Goal: Complete application form

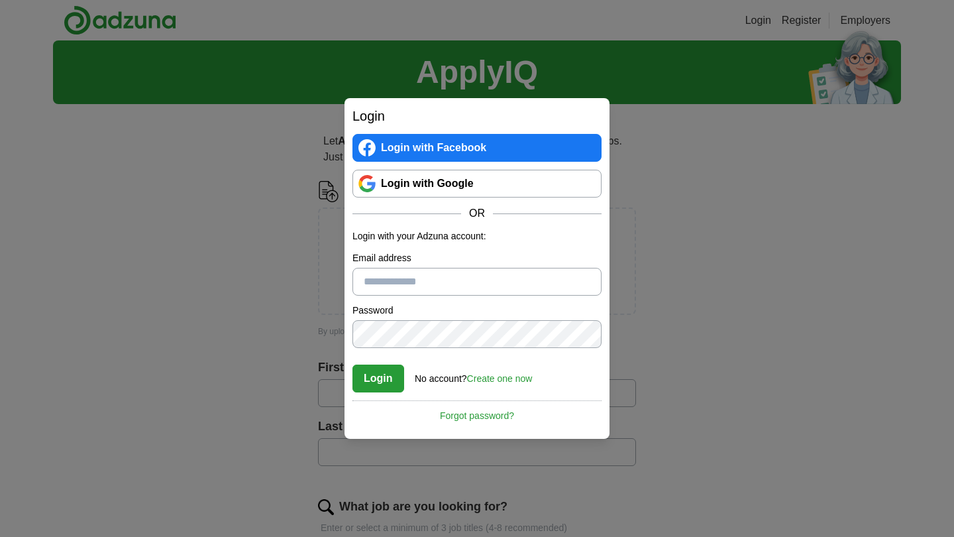
click at [416, 188] on link "Login with Google" at bounding box center [477, 184] width 249 height 28
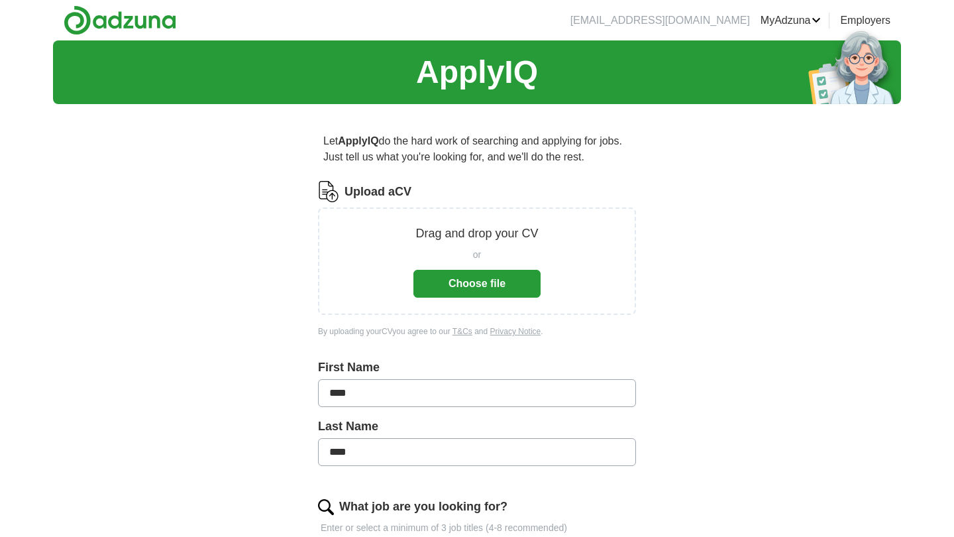
click at [476, 284] on button "Choose file" at bounding box center [476, 284] width 127 height 28
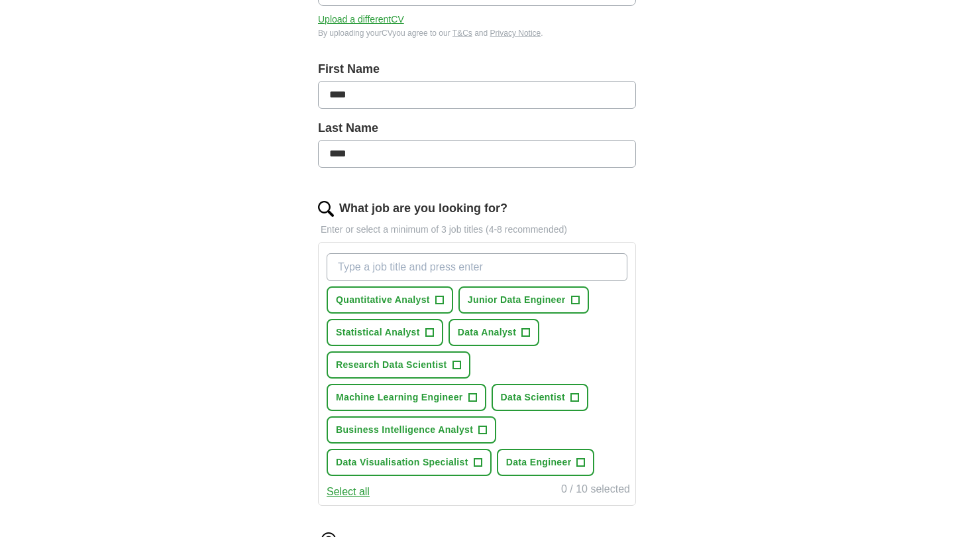
scroll to position [277, 0]
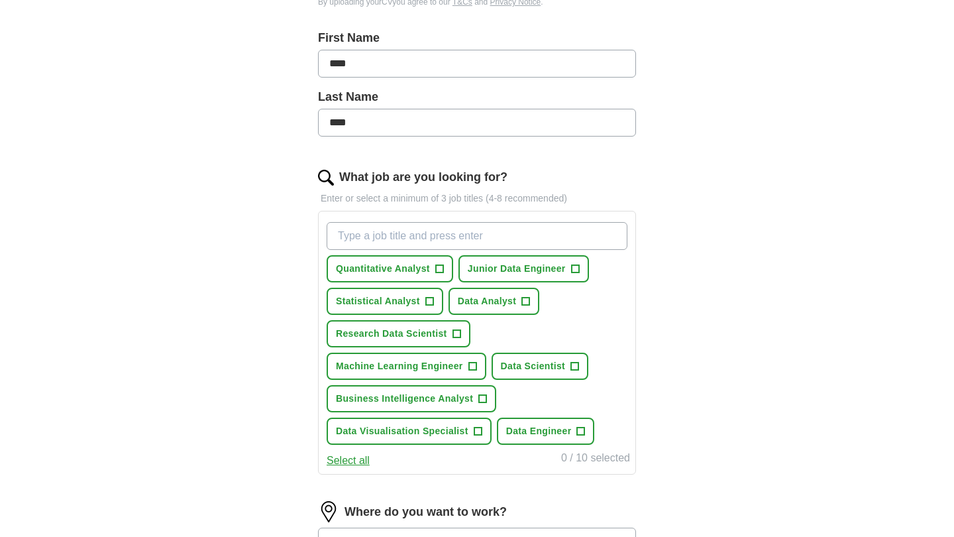
click at [439, 266] on span "+" at bounding box center [439, 269] width 8 height 11
click at [574, 265] on span "+" at bounding box center [575, 269] width 8 height 11
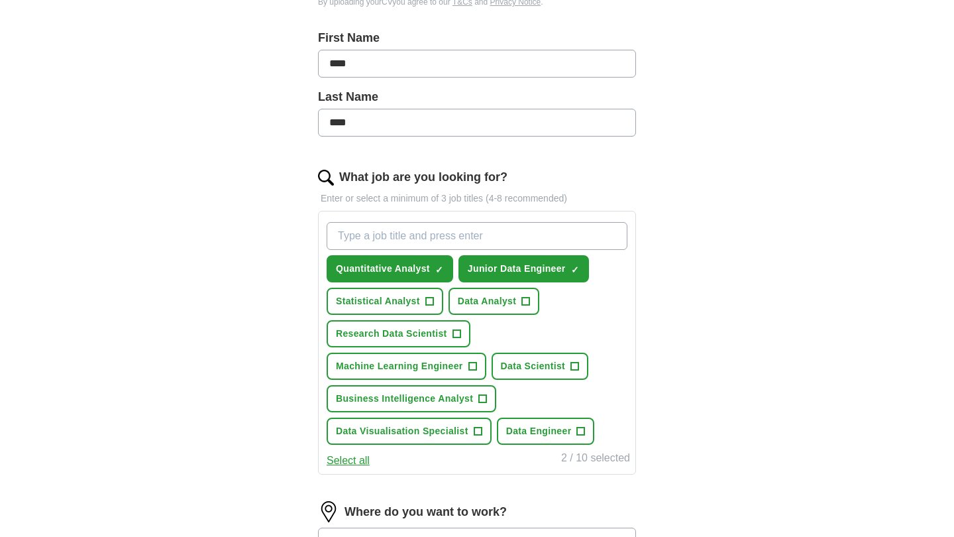
click at [524, 298] on span "+" at bounding box center [526, 301] width 8 height 11
click at [432, 304] on span "+" at bounding box center [429, 301] width 8 height 11
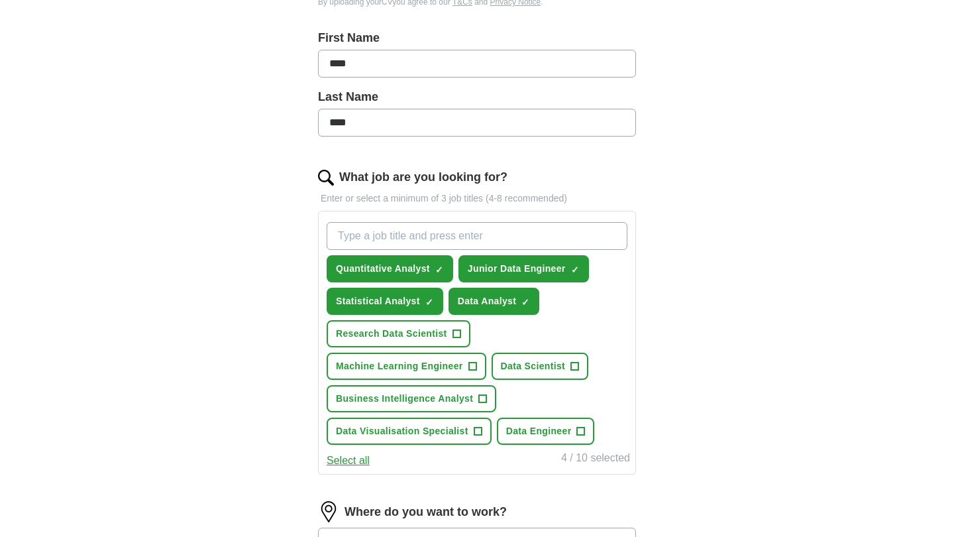
scroll to position [300, 0]
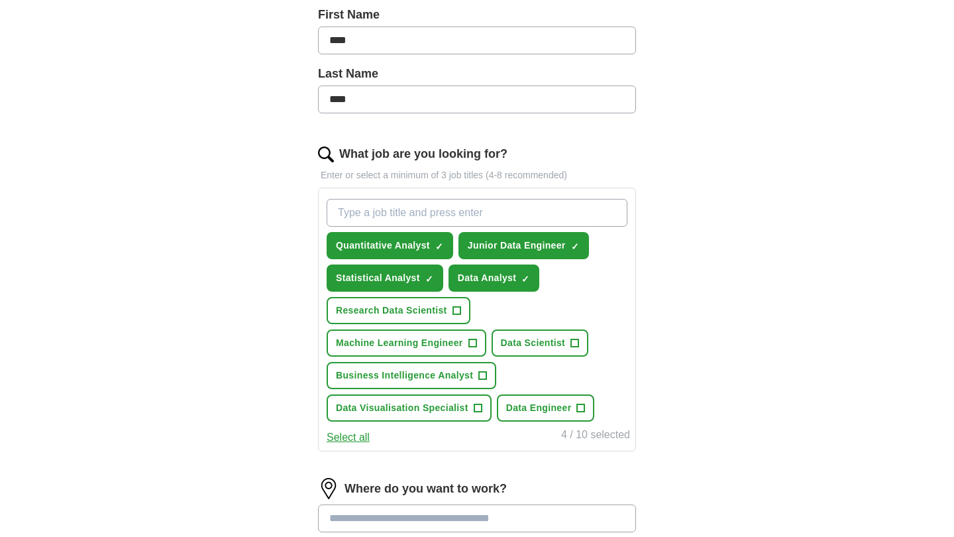
click at [582, 343] on button "Data Scientist +" at bounding box center [540, 342] width 97 height 27
click at [576, 413] on button "Data Engineer +" at bounding box center [546, 407] width 98 height 27
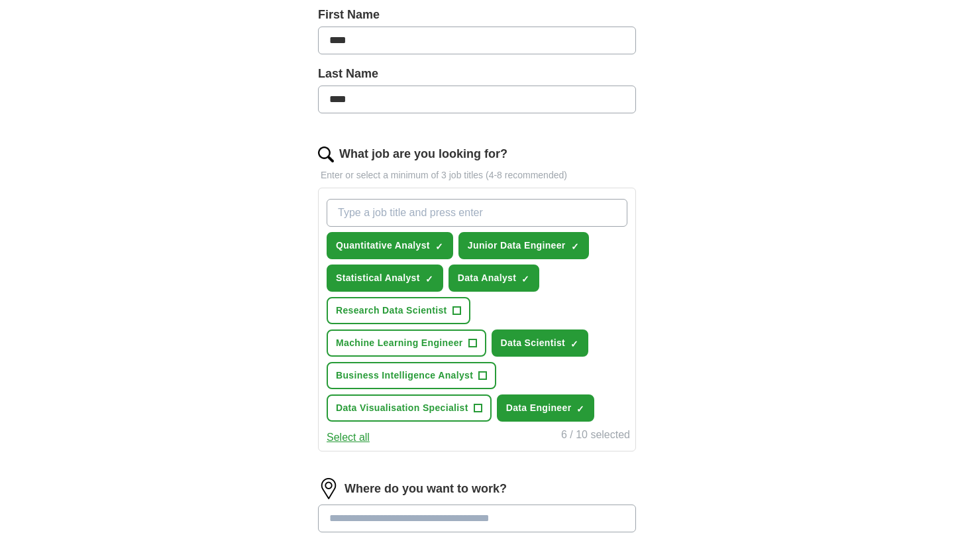
click at [358, 435] on button "Select all" at bounding box center [348, 437] width 43 height 16
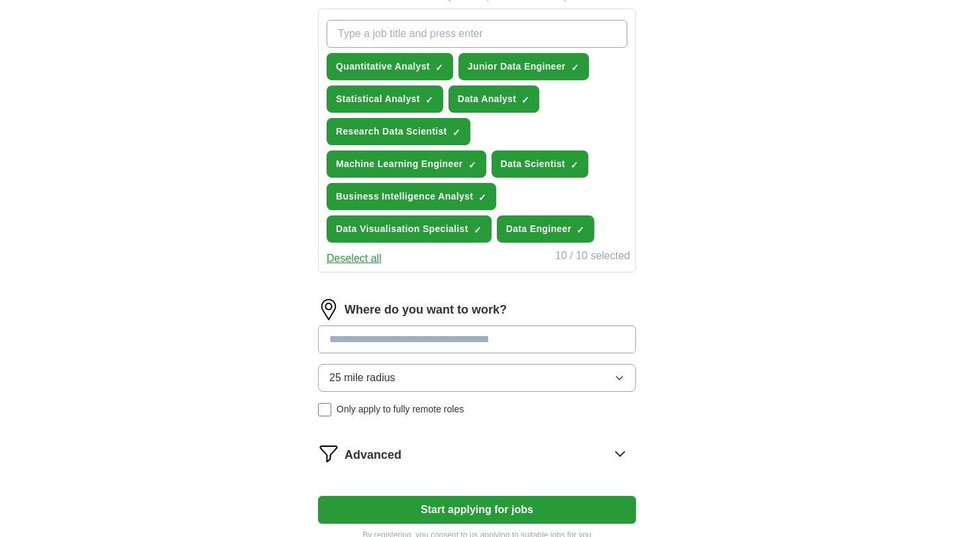
scroll to position [480, 0]
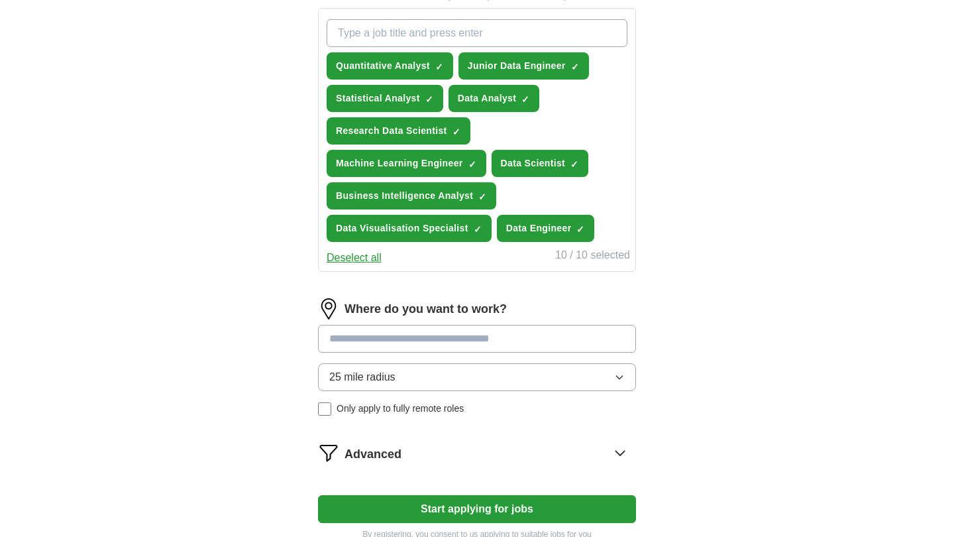
click at [366, 374] on span "25 mile radius" at bounding box center [362, 377] width 66 height 16
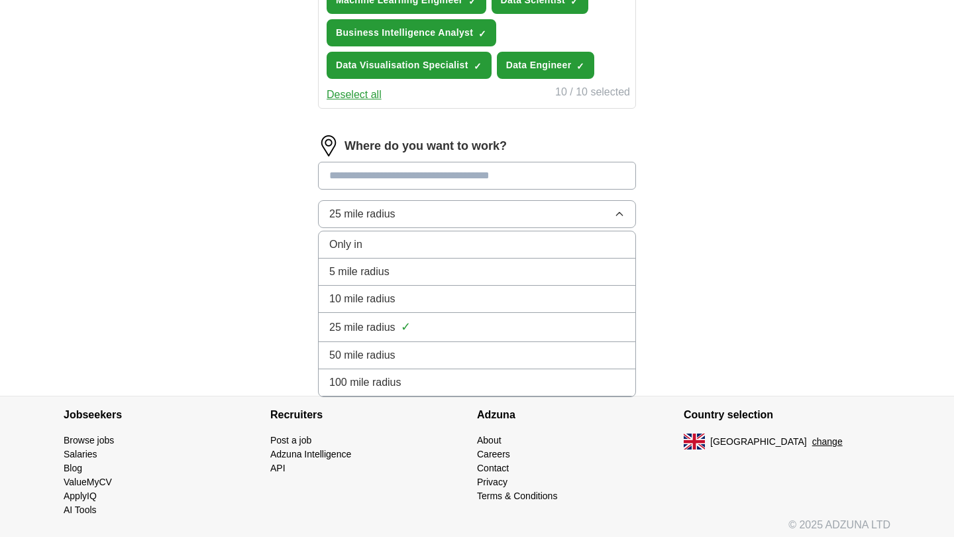
scroll to position [645, 0]
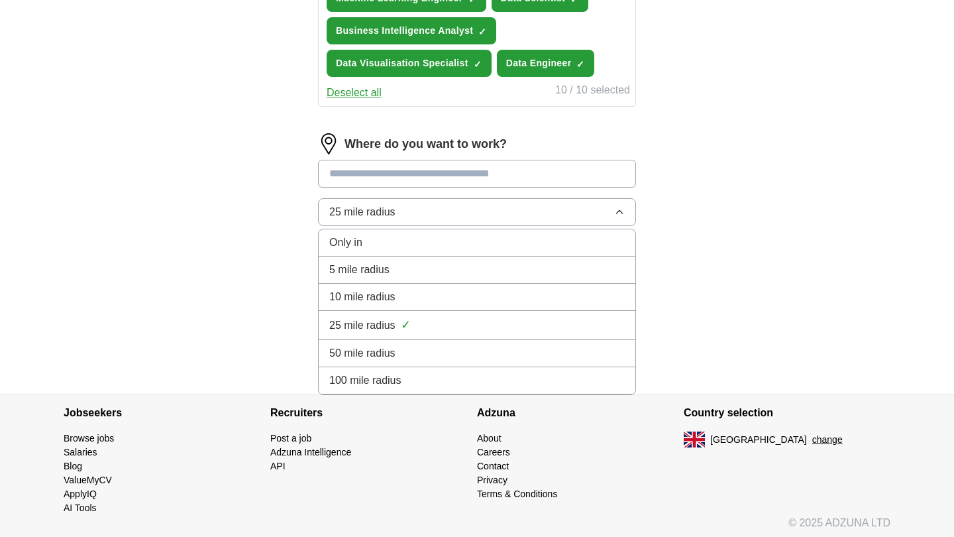
click at [361, 382] on span "100 mile radius" at bounding box center [365, 380] width 72 height 16
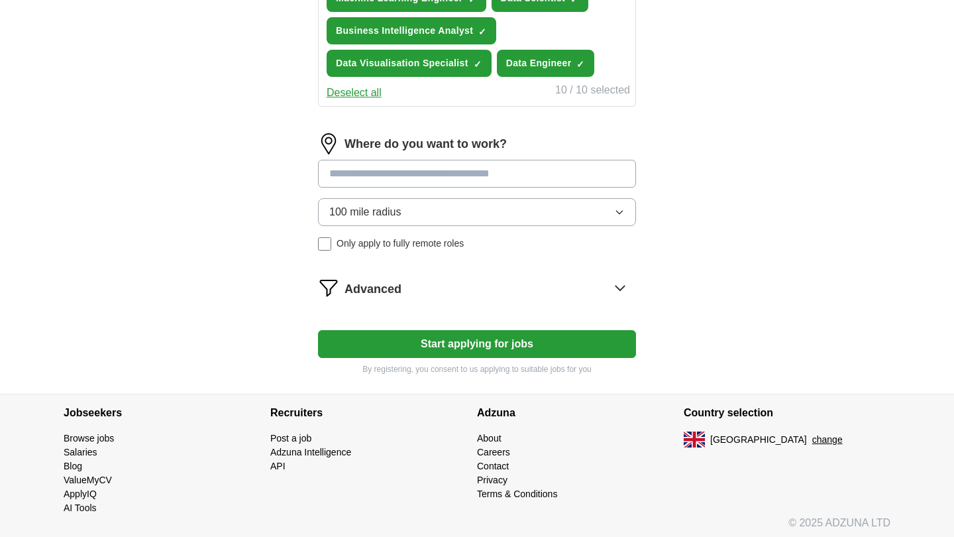
click at [360, 176] on input at bounding box center [477, 174] width 318 height 28
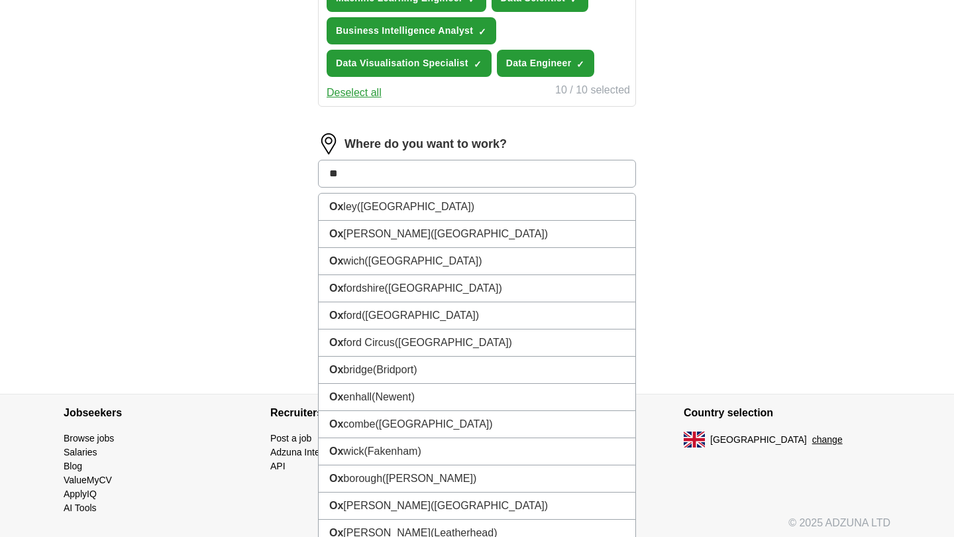
type input "***"
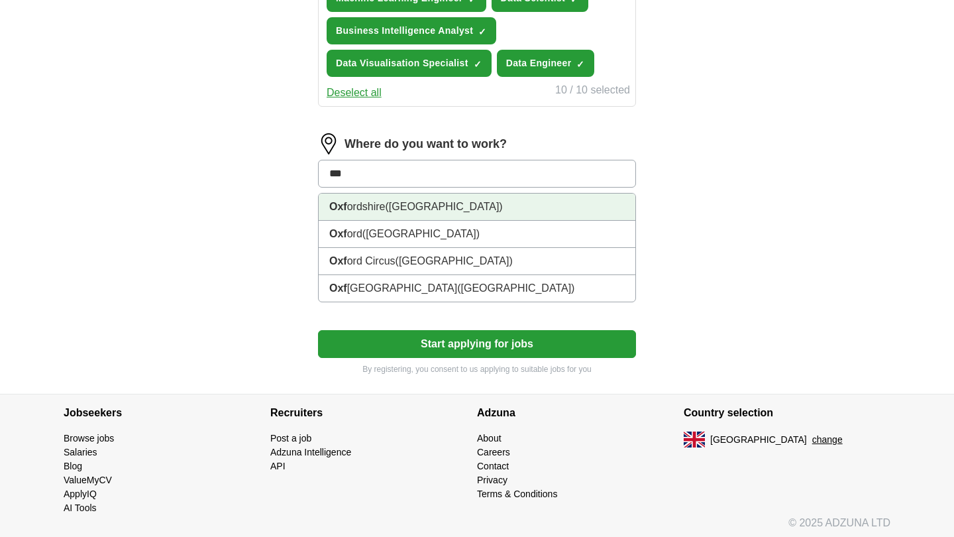
click at [360, 201] on li "Oxf ordshire ([GEOGRAPHIC_DATA])" at bounding box center [477, 206] width 317 height 27
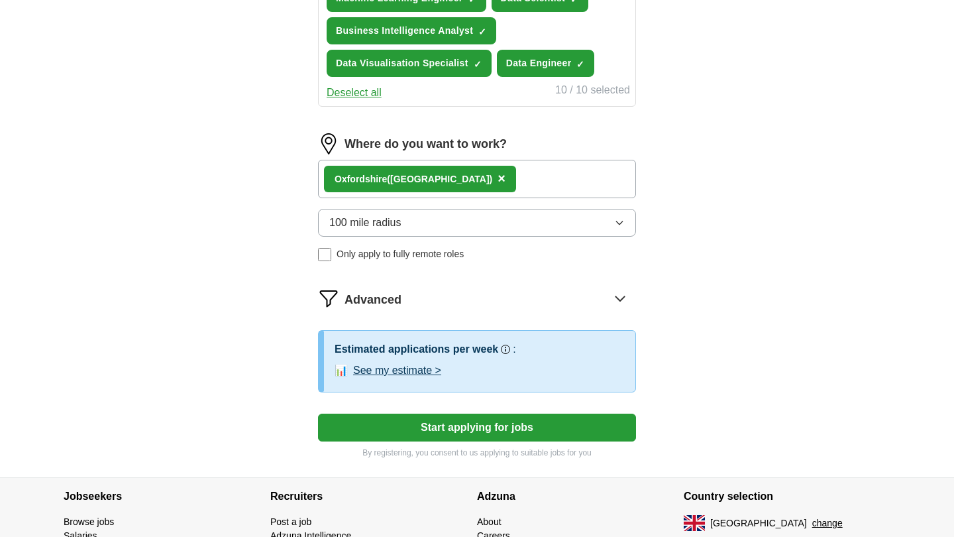
click at [366, 368] on button "See my estimate >" at bounding box center [397, 370] width 88 height 16
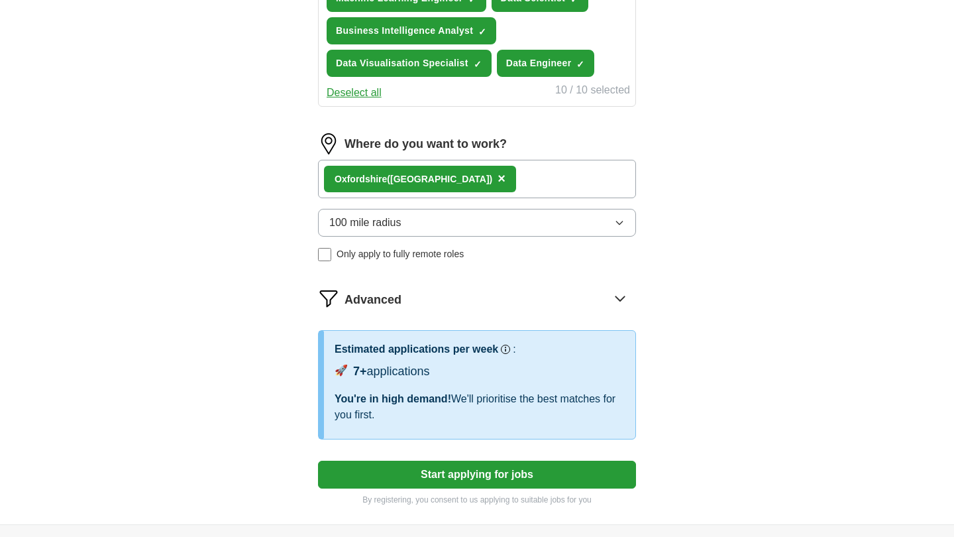
click at [617, 300] on icon at bounding box center [620, 298] width 21 height 21
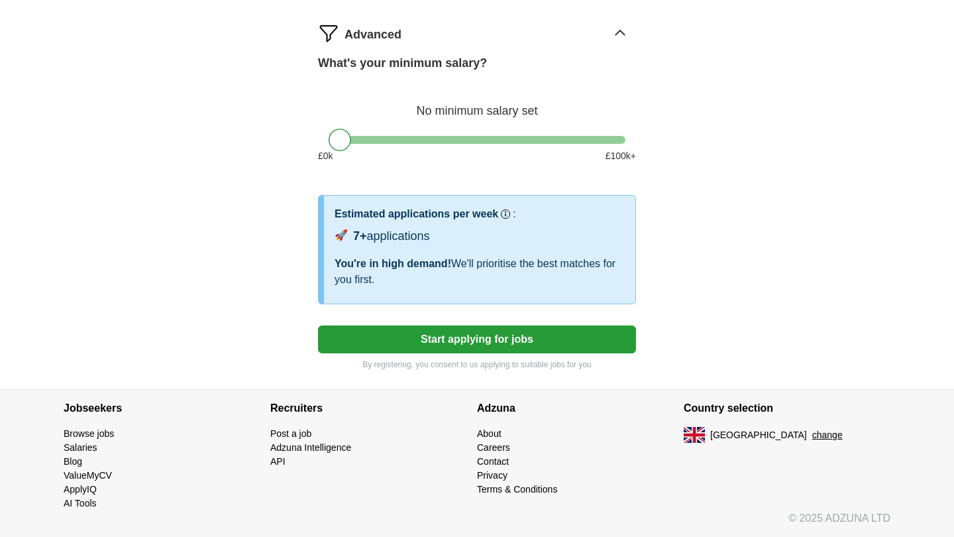
scroll to position [910, 0]
click at [433, 340] on button "Start applying for jobs" at bounding box center [477, 339] width 318 height 28
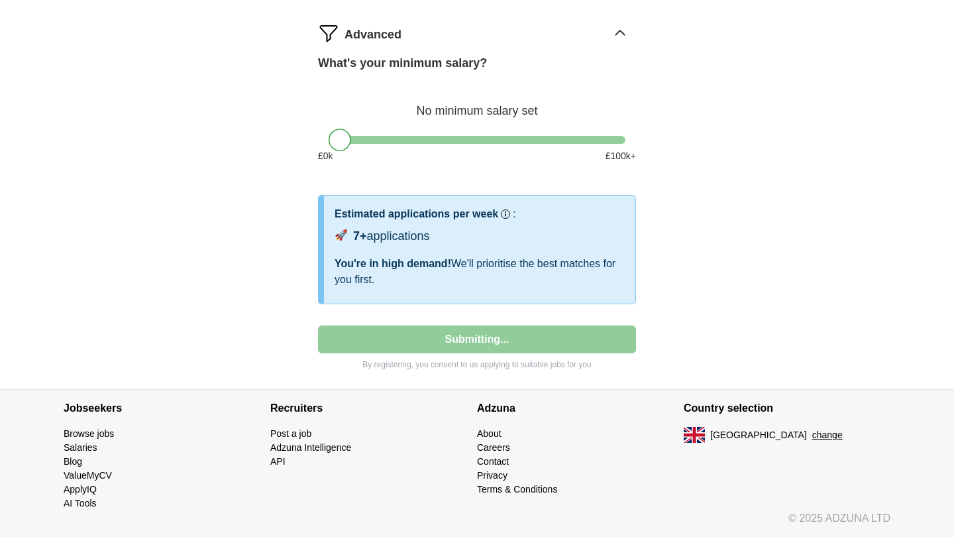
select select "**"
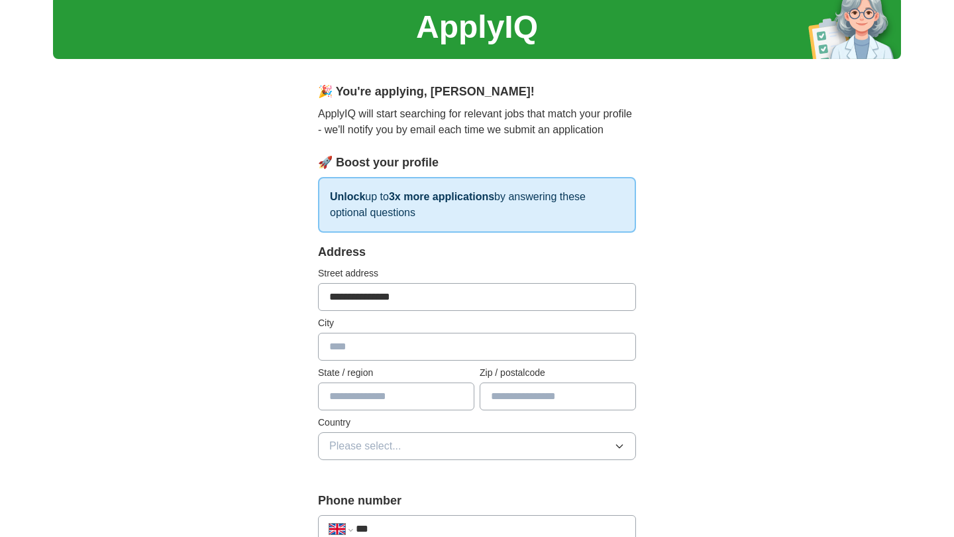
scroll to position [55, 0]
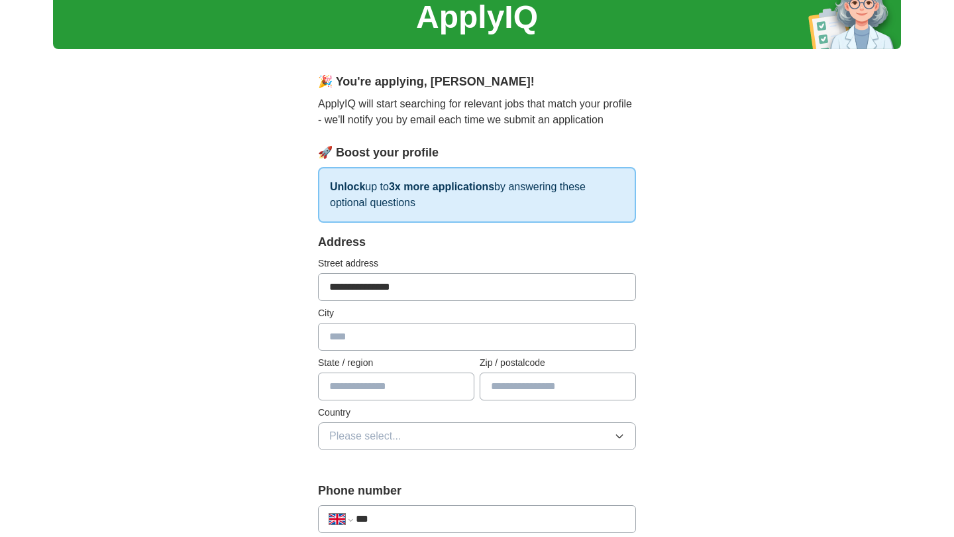
type input "**********"
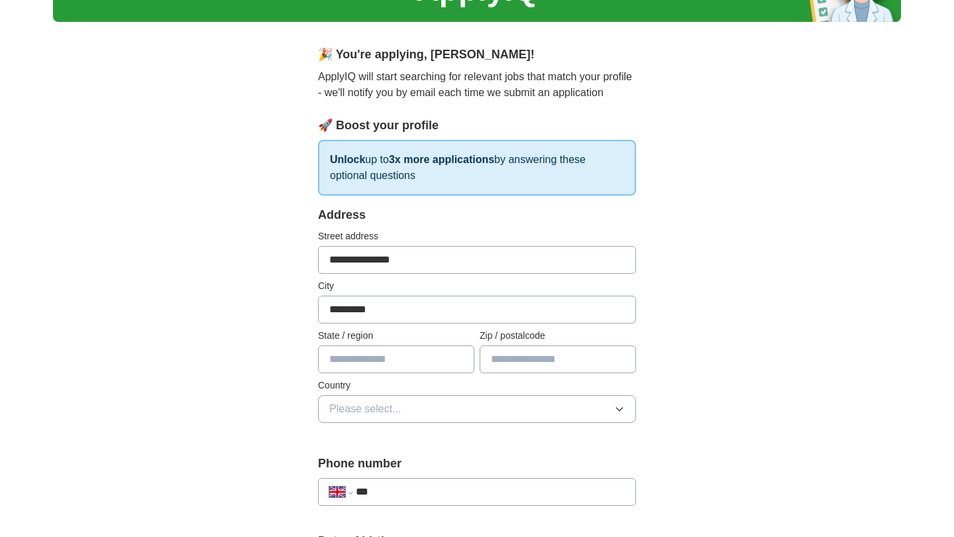
scroll to position [110, 0]
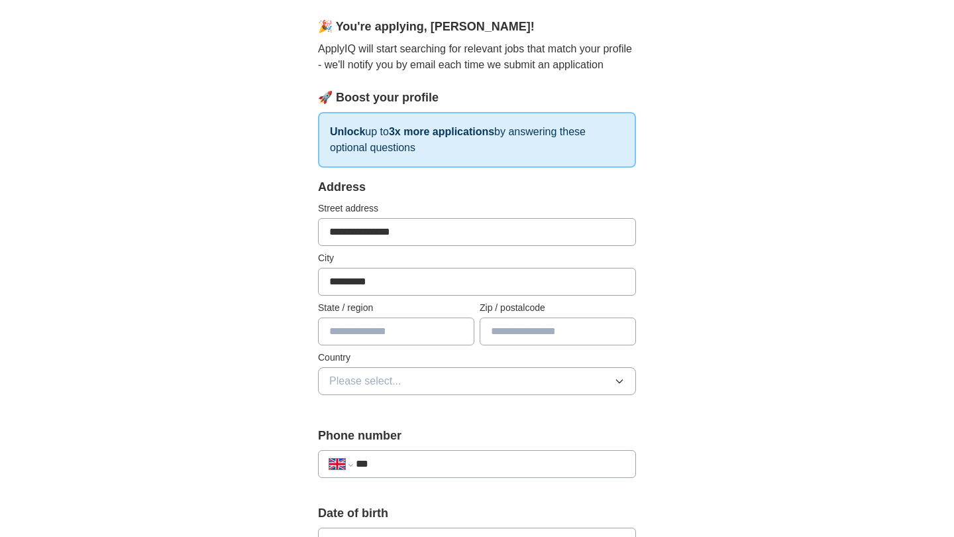
type input "*********"
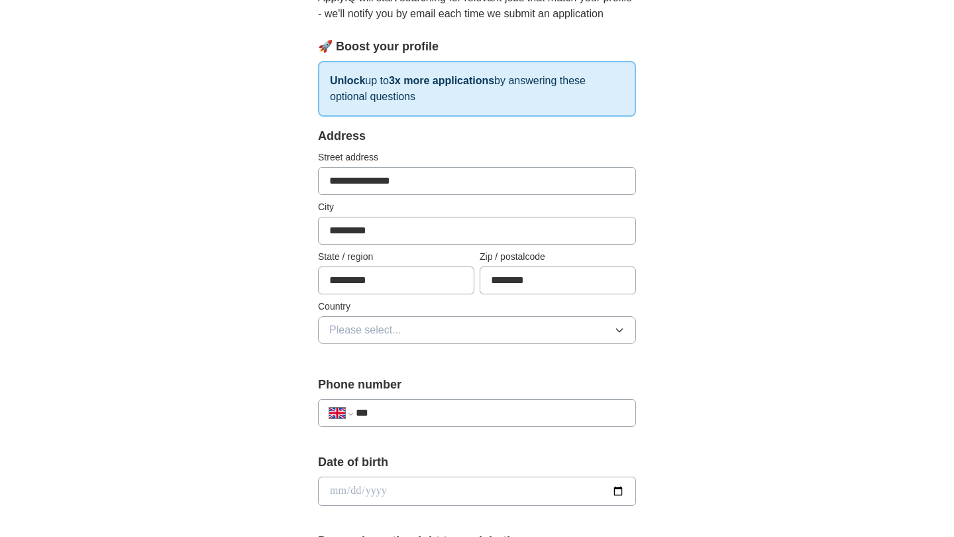
scroll to position [176, 0]
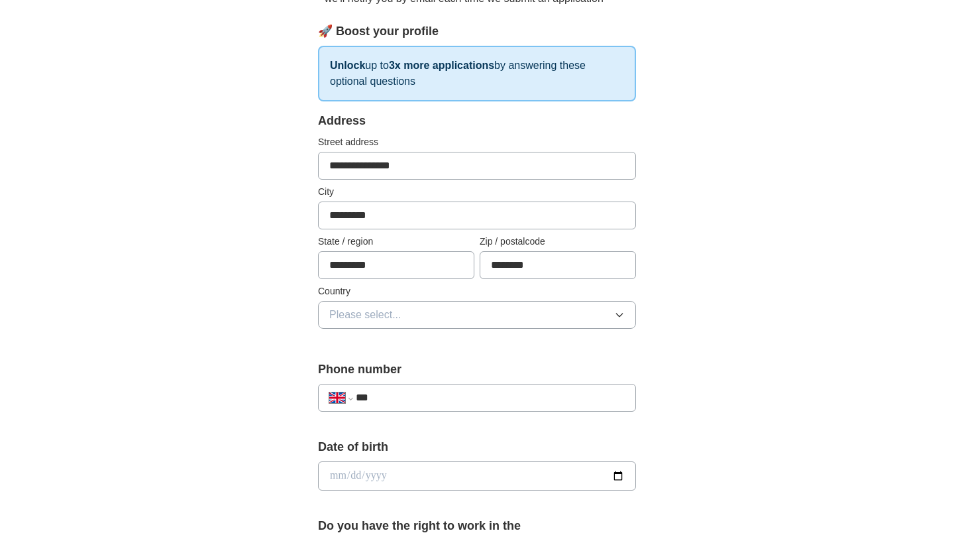
type input "********"
click at [461, 313] on button "Please select..." at bounding box center [477, 315] width 318 height 28
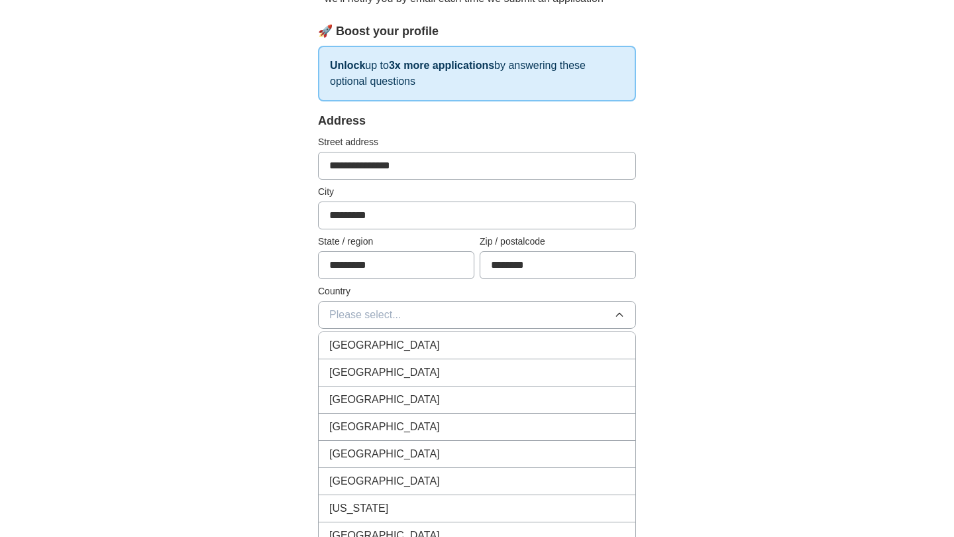
click at [445, 341] on div "[GEOGRAPHIC_DATA]" at bounding box center [477, 345] width 296 height 16
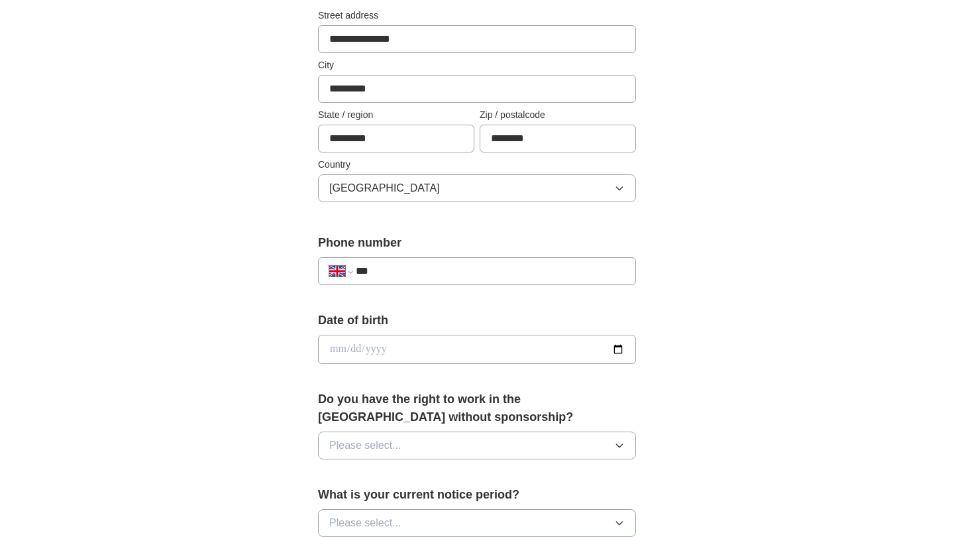
scroll to position [303, 0]
type input "**********"
click at [339, 354] on input "date" at bounding box center [477, 349] width 318 height 29
type input "**********"
click at [221, 397] on div "**********" at bounding box center [477, 332] width 848 height 1189
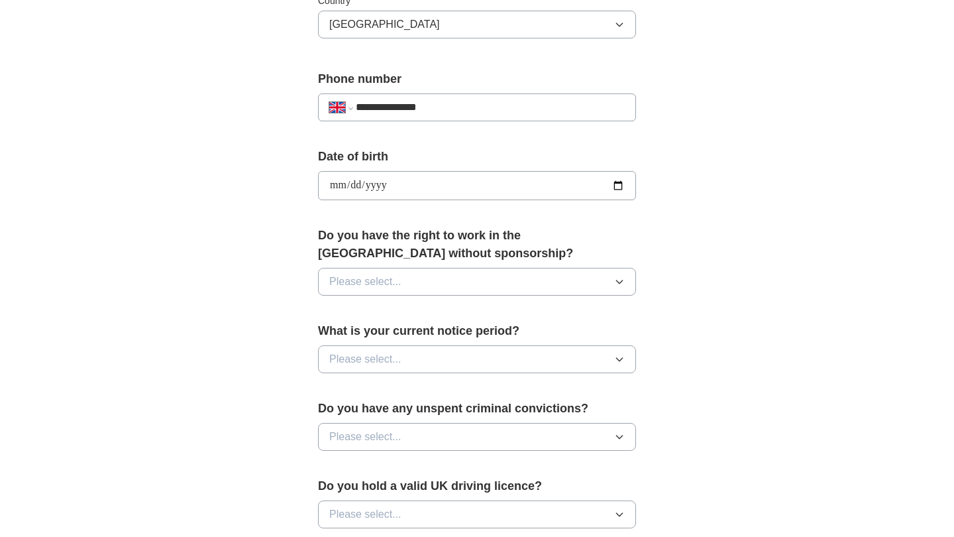
scroll to position [474, 0]
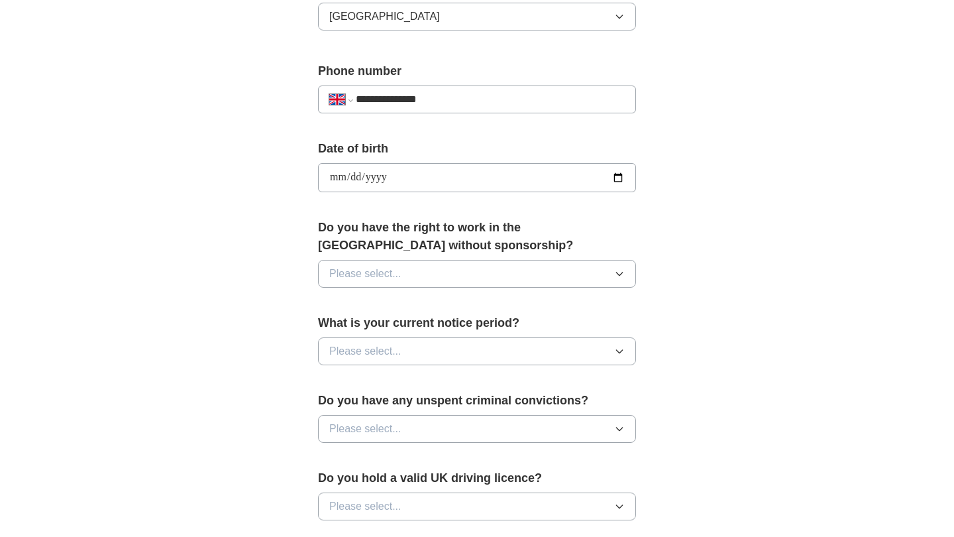
click at [360, 272] on span "Please select..." at bounding box center [365, 274] width 72 height 16
click at [357, 301] on div "Yes" at bounding box center [477, 304] width 296 height 16
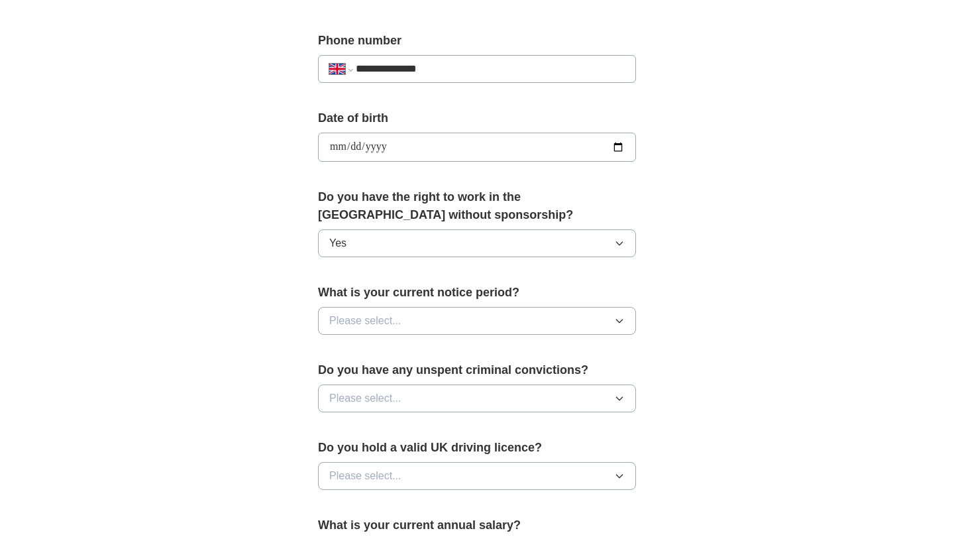
scroll to position [517, 0]
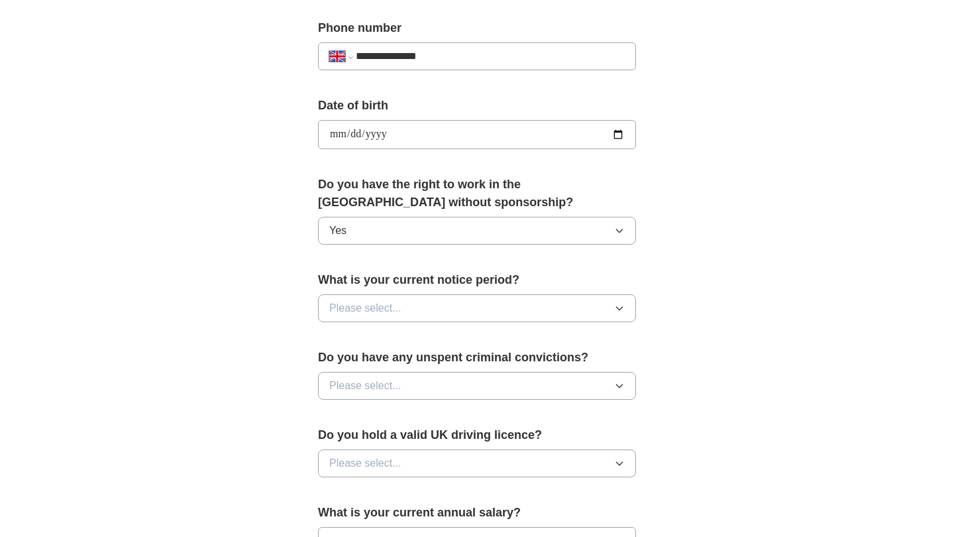
click at [359, 306] on span "Please select..." at bounding box center [365, 308] width 72 height 16
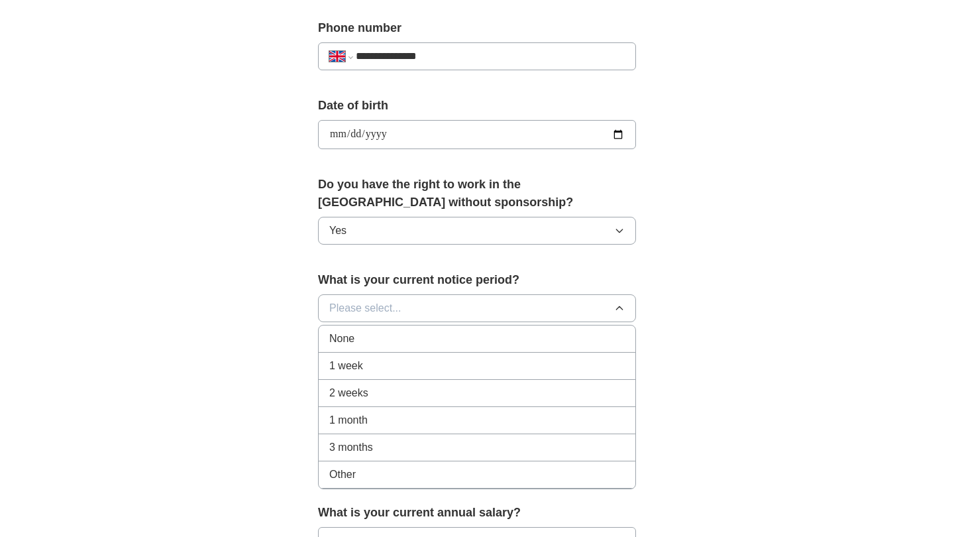
click at [353, 339] on span "None" at bounding box center [341, 339] width 25 height 16
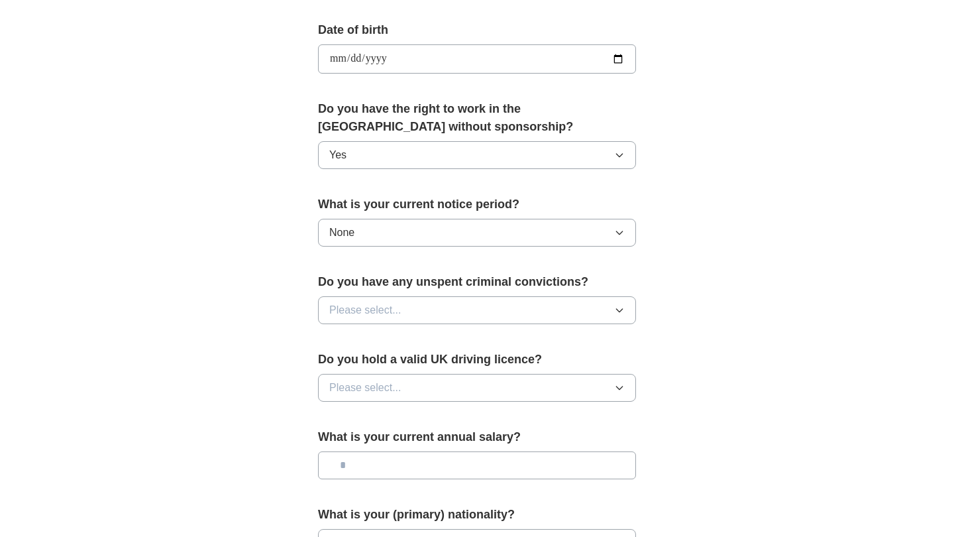
scroll to position [597, 0]
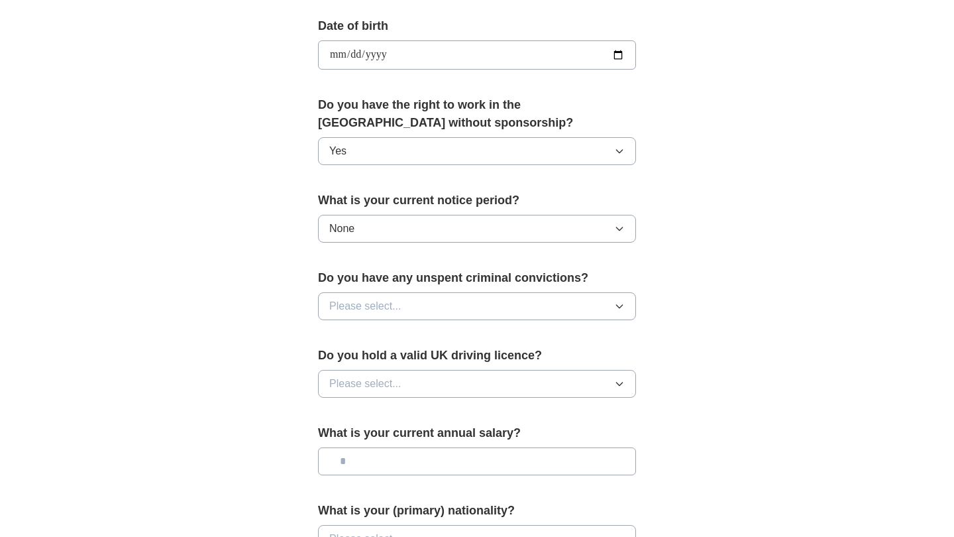
click at [354, 305] on span "Please select..." at bounding box center [365, 306] width 72 height 16
click at [346, 370] on div "No" at bounding box center [477, 364] width 296 height 16
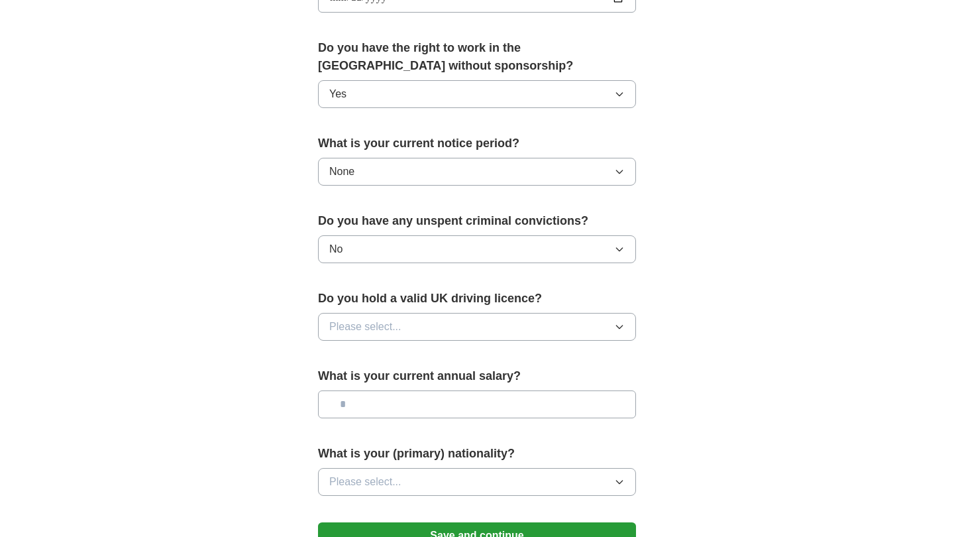
scroll to position [664, 0]
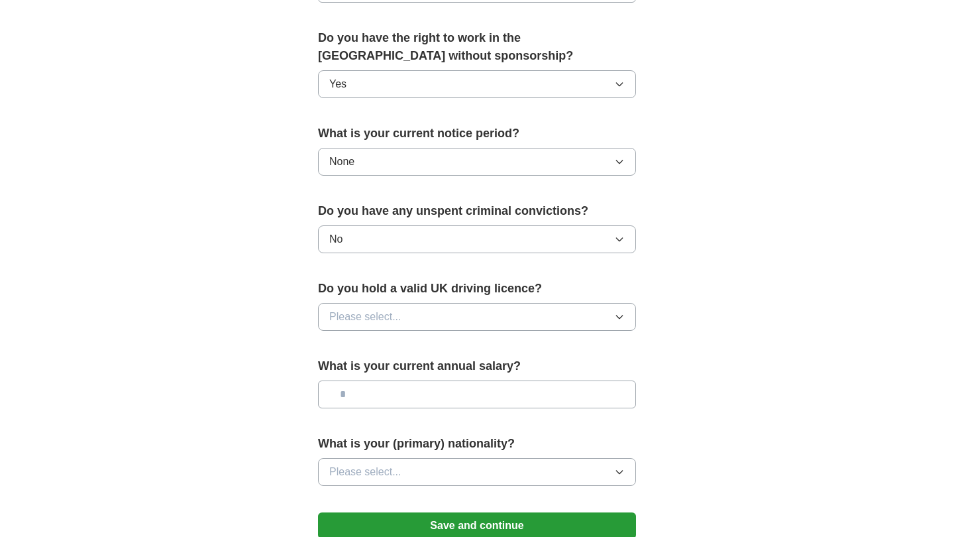
click at [345, 317] on span "Please select..." at bounding box center [365, 317] width 72 height 16
click at [342, 341] on span "Yes" at bounding box center [337, 347] width 17 height 16
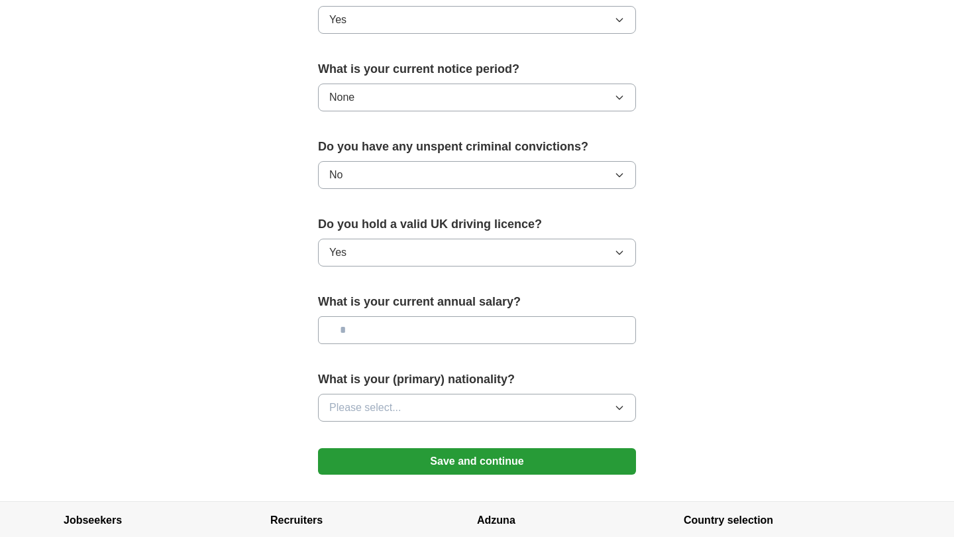
scroll to position [747, 0]
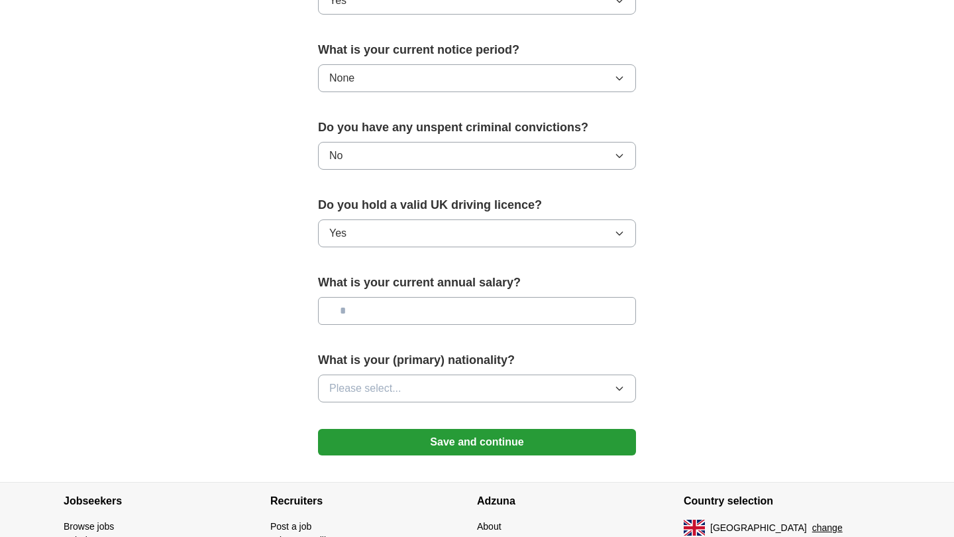
click at [376, 314] on input "text" at bounding box center [477, 311] width 318 height 28
type input "**"
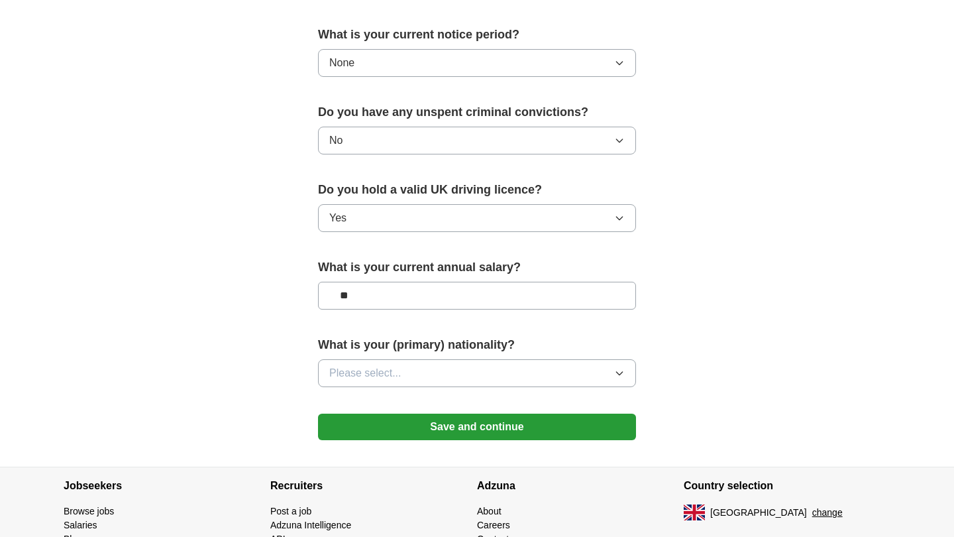
scroll to position [765, 0]
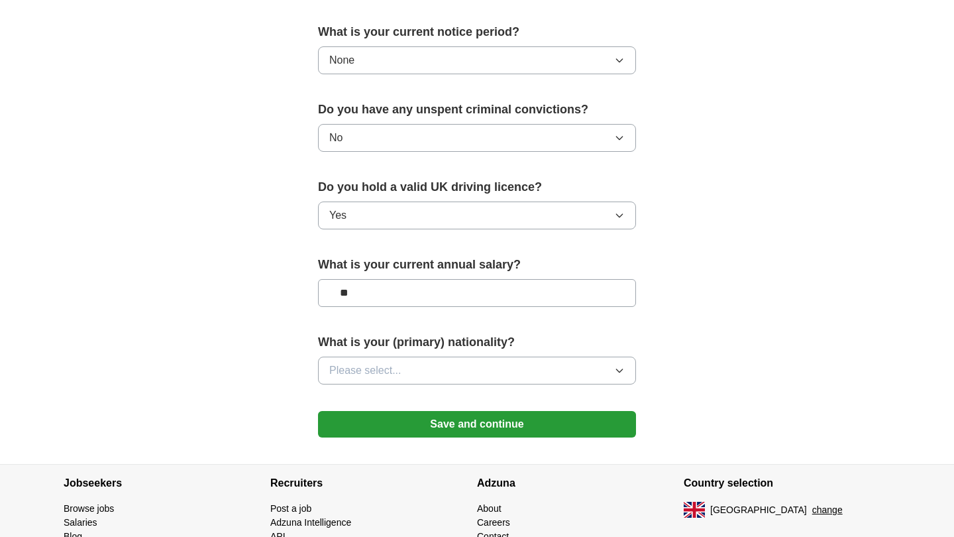
click at [351, 372] on span "Please select..." at bounding box center [365, 370] width 72 height 16
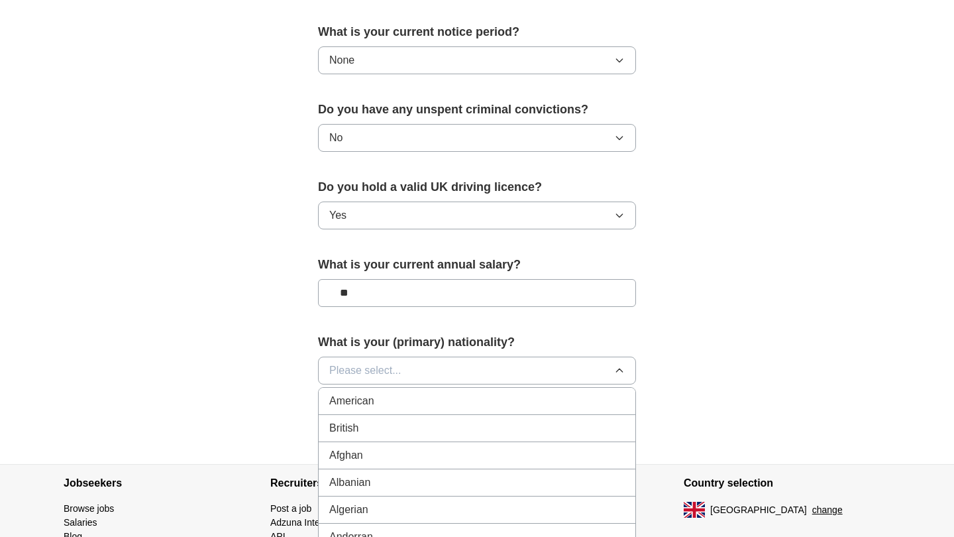
click at [353, 433] on span "British" at bounding box center [343, 428] width 29 height 16
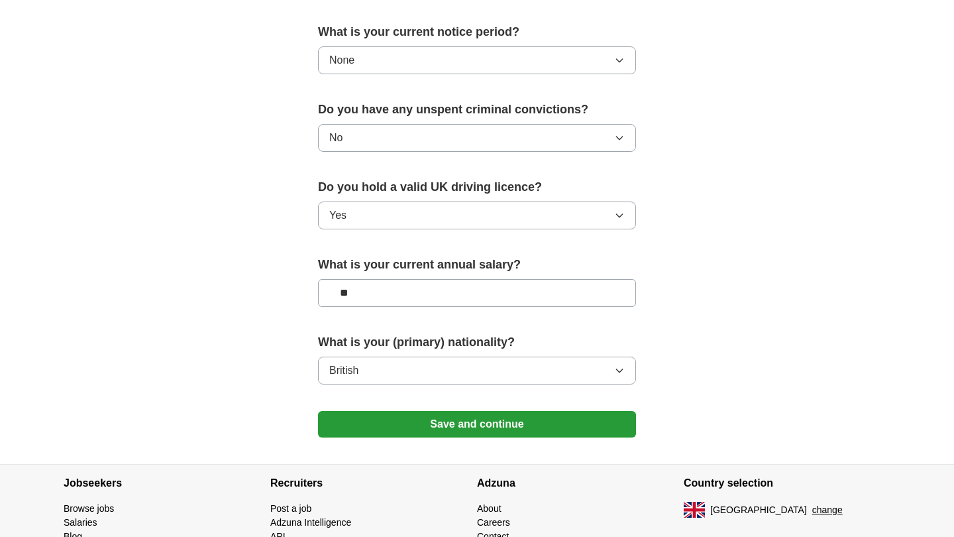
click at [436, 423] on button "Save and continue" at bounding box center [477, 424] width 318 height 27
